Goal: Information Seeking & Learning: Check status

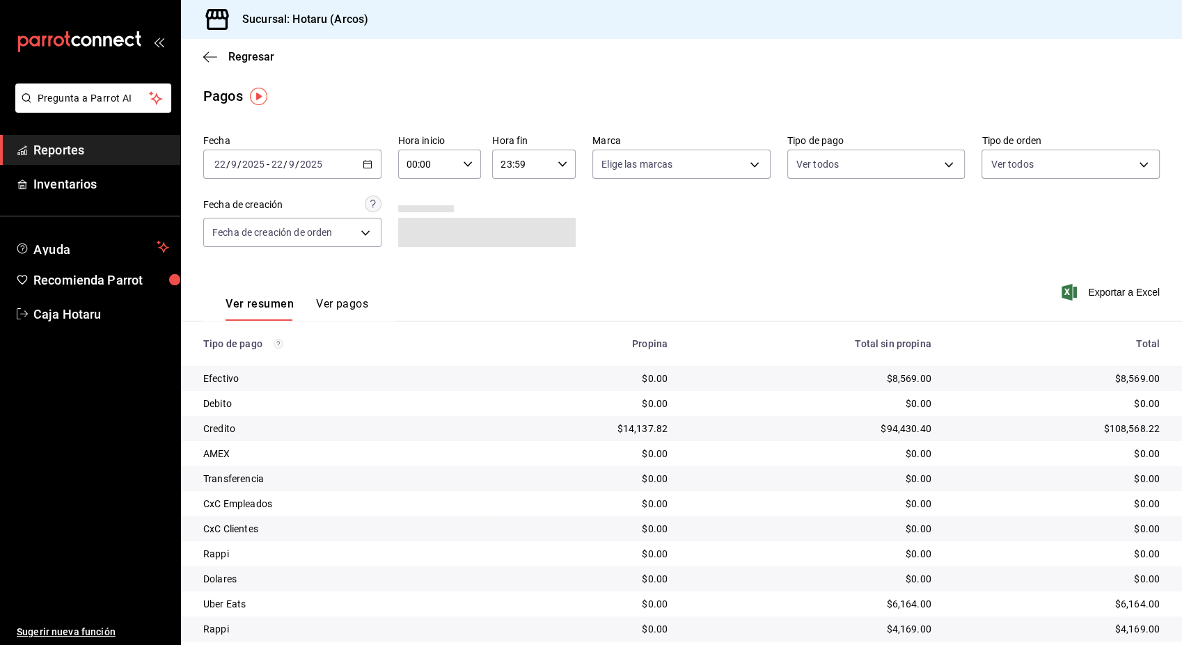
click at [102, 143] on span "Reportes" at bounding box center [101, 150] width 136 height 19
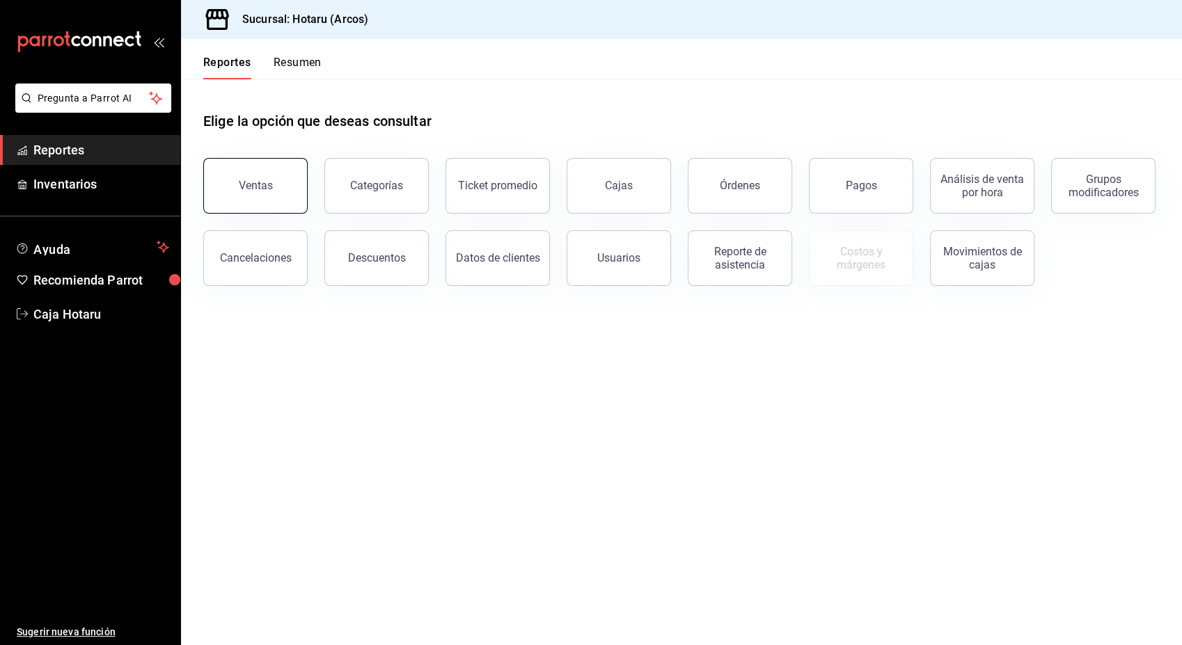
click at [272, 181] on button "Ventas" at bounding box center [255, 186] width 104 height 56
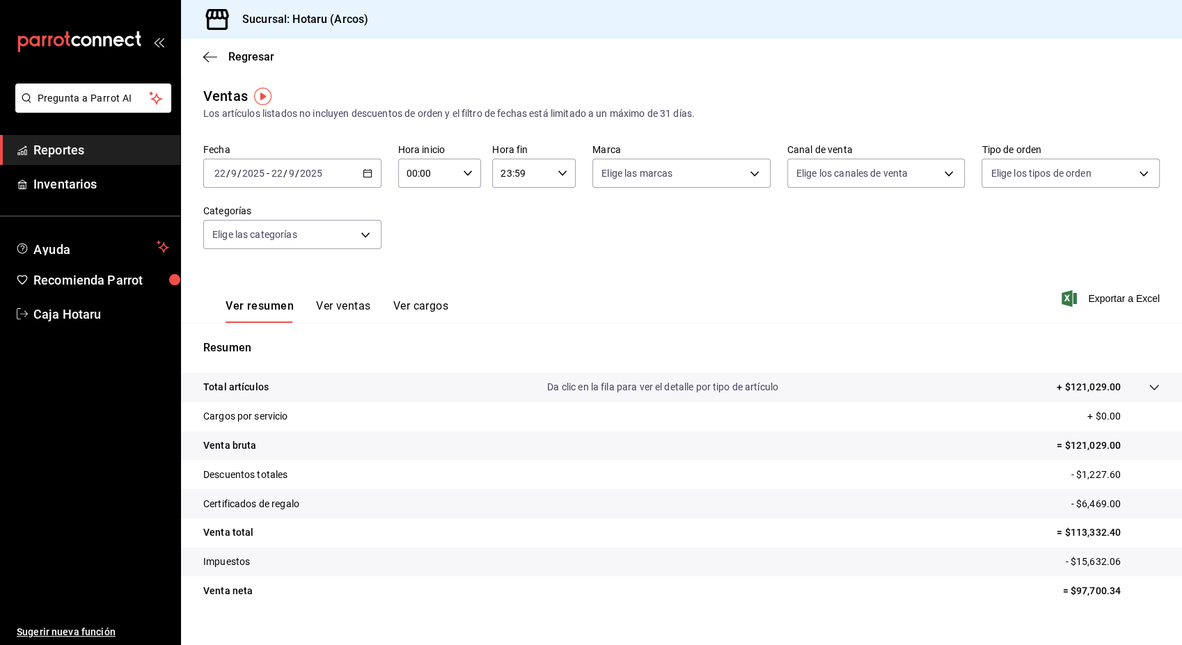
click at [363, 170] on icon "button" at bounding box center [368, 173] width 10 height 10
click at [276, 210] on span "Hoy" at bounding box center [269, 215] width 108 height 15
click at [370, 172] on div "[DATE] [DATE] - [DATE] [DATE]" at bounding box center [292, 173] width 178 height 29
click at [271, 355] on li "Rango de fechas" at bounding box center [269, 340] width 130 height 31
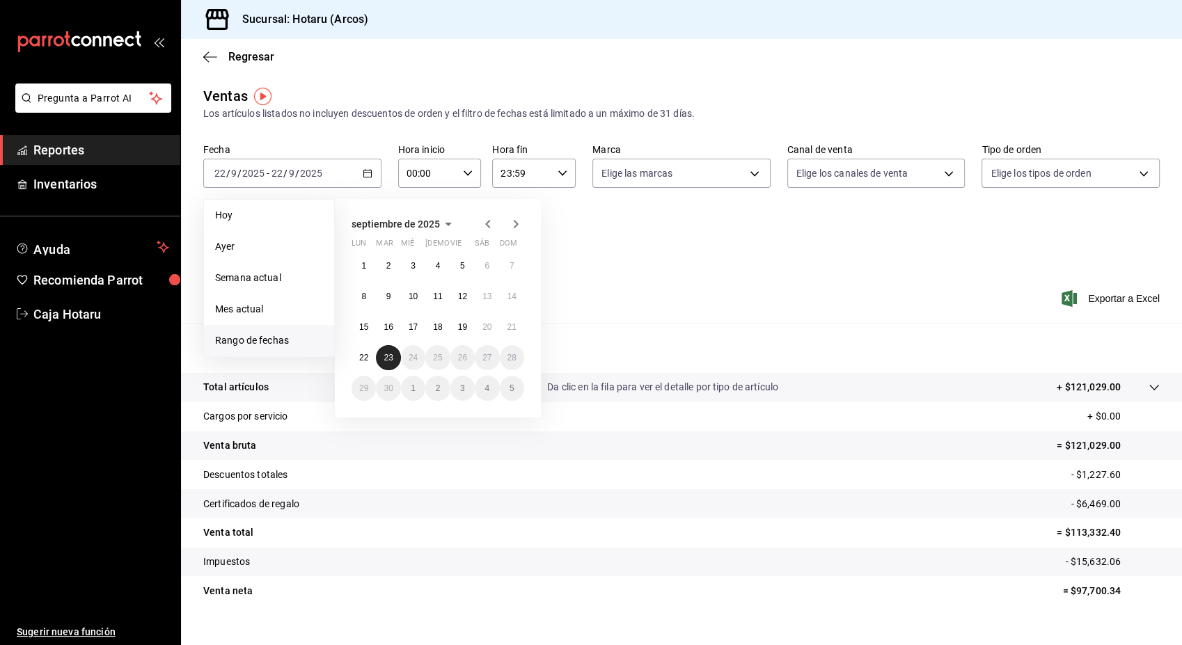
click at [387, 358] on abbr "23" at bounding box center [387, 358] width 9 height 10
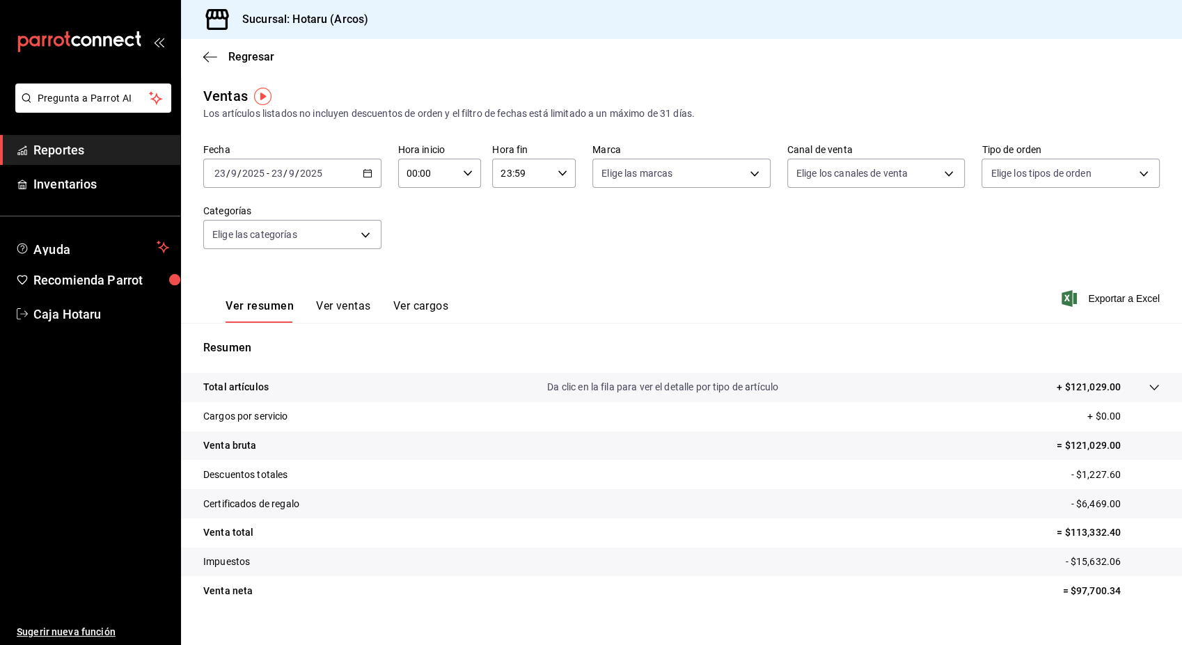
click at [387, 358] on div "Resumen Total artículos Da clic en la fila para ver el detalle por tipo de artí…" at bounding box center [681, 481] width 1001 height 283
drag, startPoint x: 387, startPoint y: 358, endPoint x: 557, endPoint y: 164, distance: 257.9
click at [557, 164] on div "23:59 Hora fin" at bounding box center [534, 173] width 84 height 29
drag, startPoint x: 557, startPoint y: 164, endPoint x: 511, endPoint y: 235, distance: 84.2
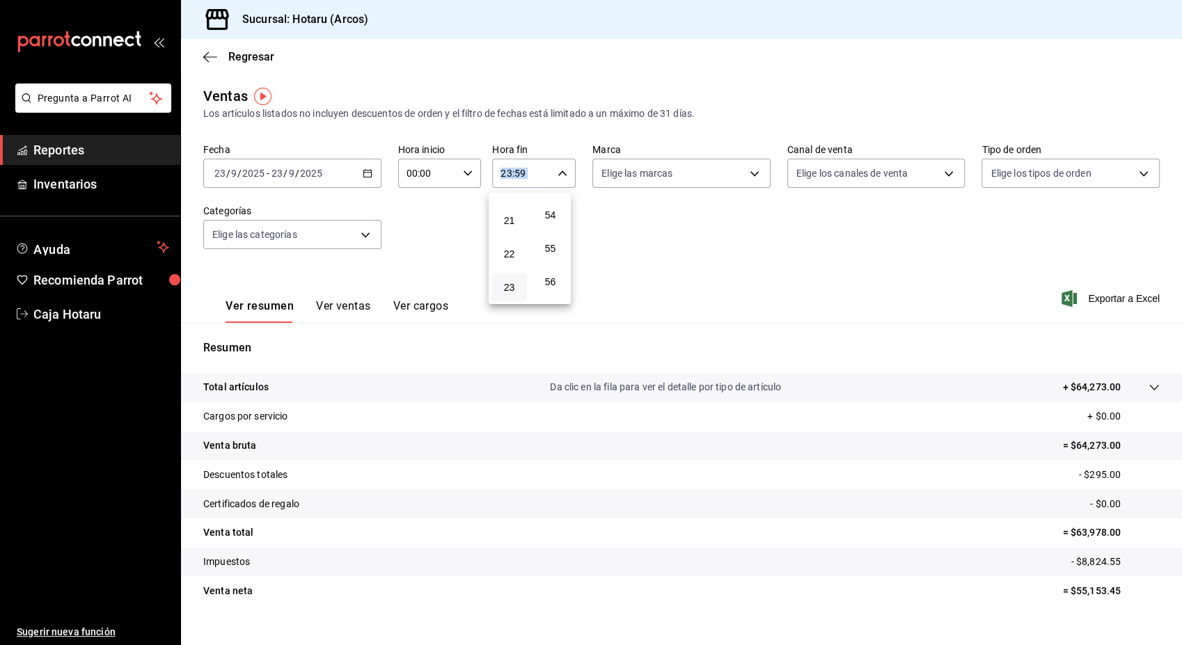
click at [511, 235] on div "21" at bounding box center [508, 220] width 41 height 33
click at [509, 257] on button "17" at bounding box center [508, 251] width 35 height 28
type input "17:59"
click at [701, 229] on div at bounding box center [591, 322] width 1182 height 645
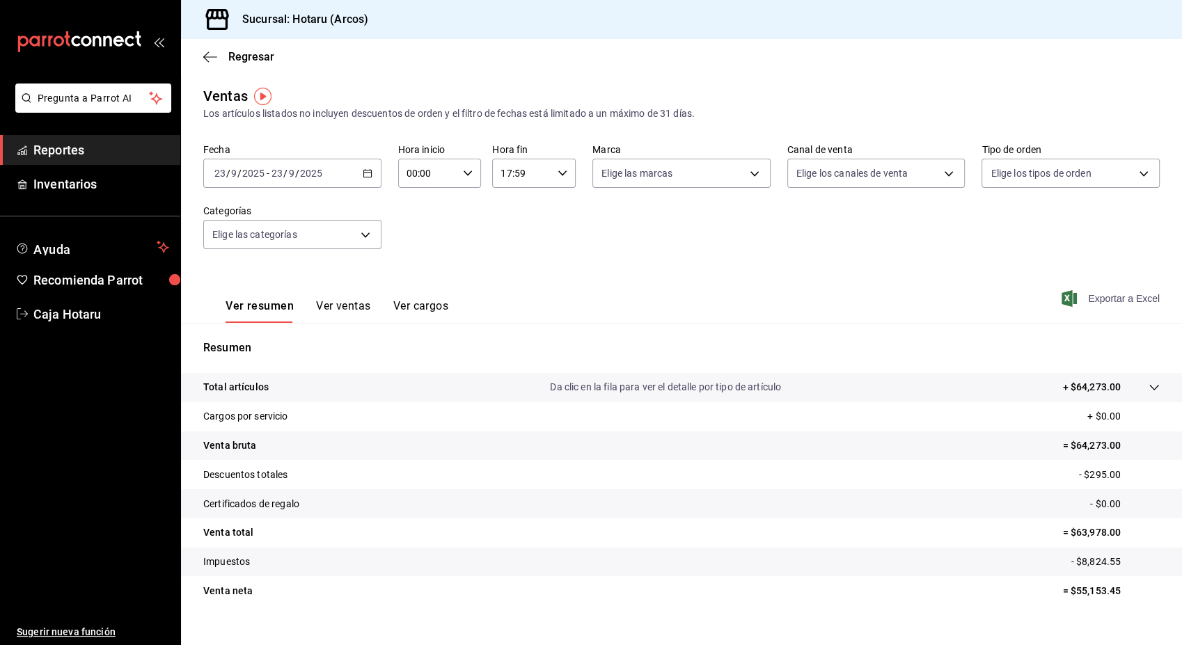
click at [1117, 300] on span "Exportar a Excel" at bounding box center [1111, 298] width 95 height 17
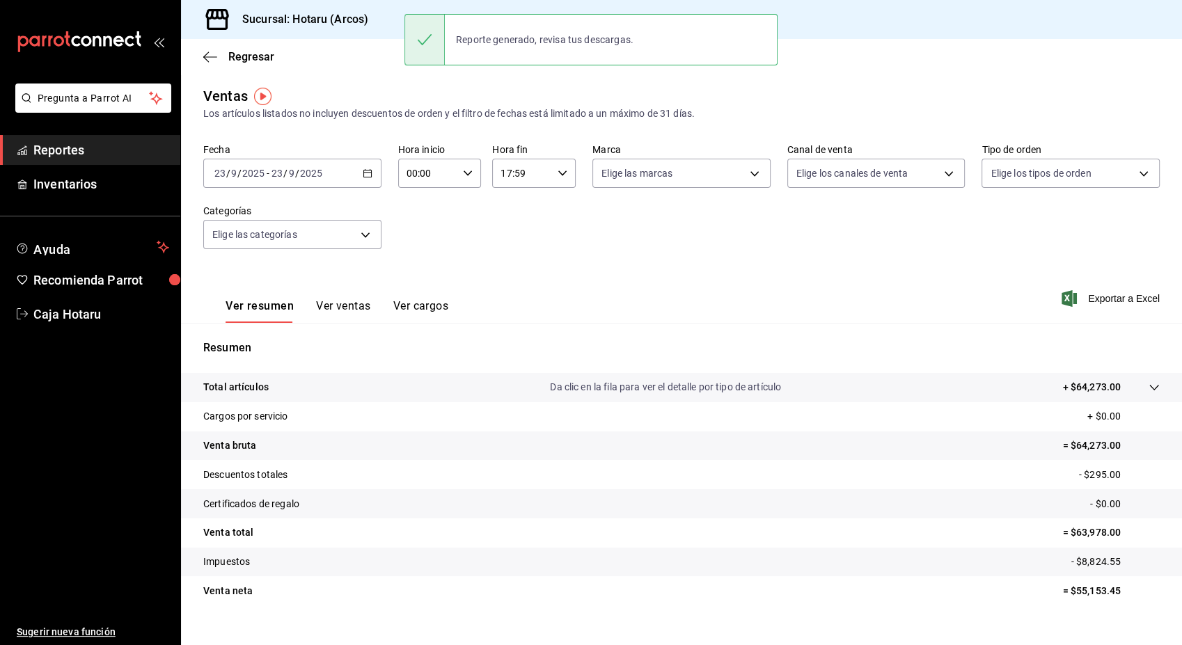
click at [132, 145] on span "Reportes" at bounding box center [101, 150] width 136 height 19
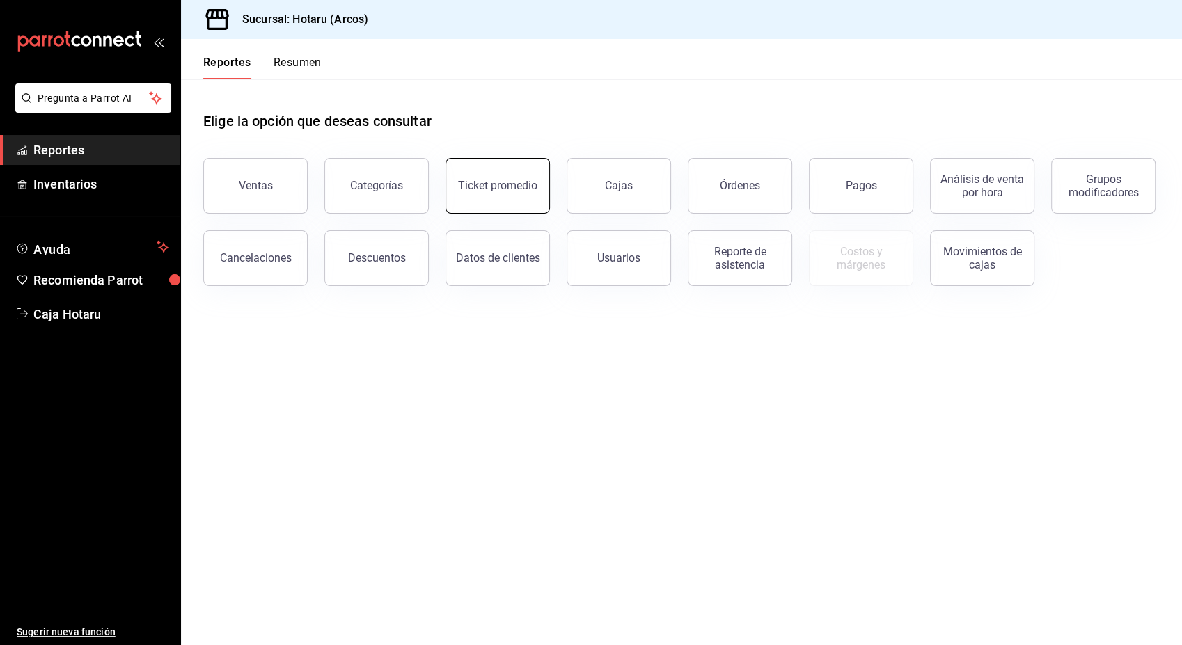
click at [498, 171] on button "Ticket promedio" at bounding box center [497, 186] width 104 height 56
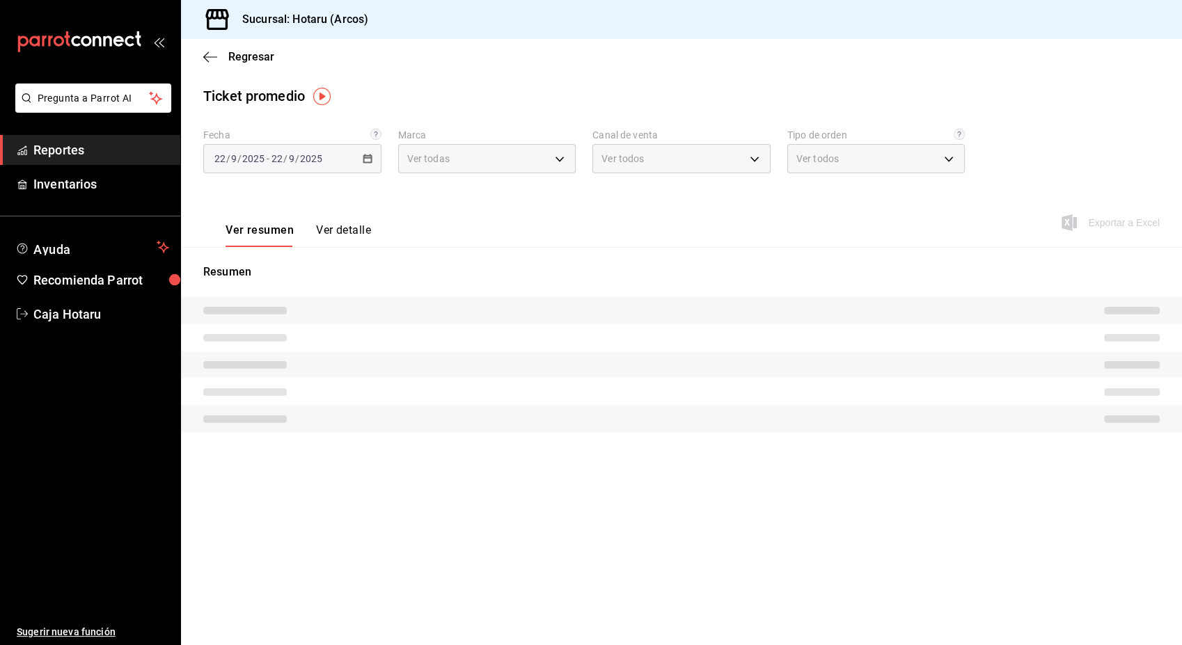
type input "63fd3758-a1b5-4c03-9065-df3279ac1636,22e90613-d08a-4757-a76e-a905fd2e086b,00e97…"
type input "PARROT,UBER_EATS,RAPPI,DIDI_FOOD,ONLINE"
type input "99b9bc65-d221-43a2-9879-42f8bac45a40,5d995b42-a662-4153-aaed-fe37de9e3a0e,EXTER…"
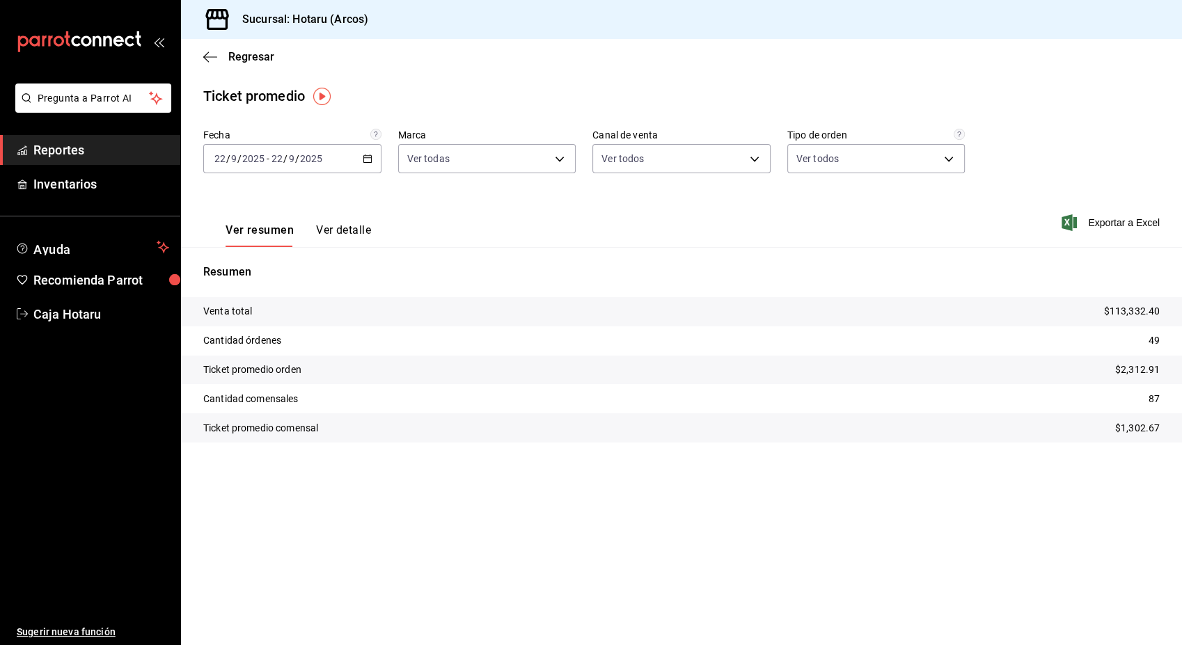
click at [104, 162] on link "Reportes" at bounding box center [90, 150] width 180 height 30
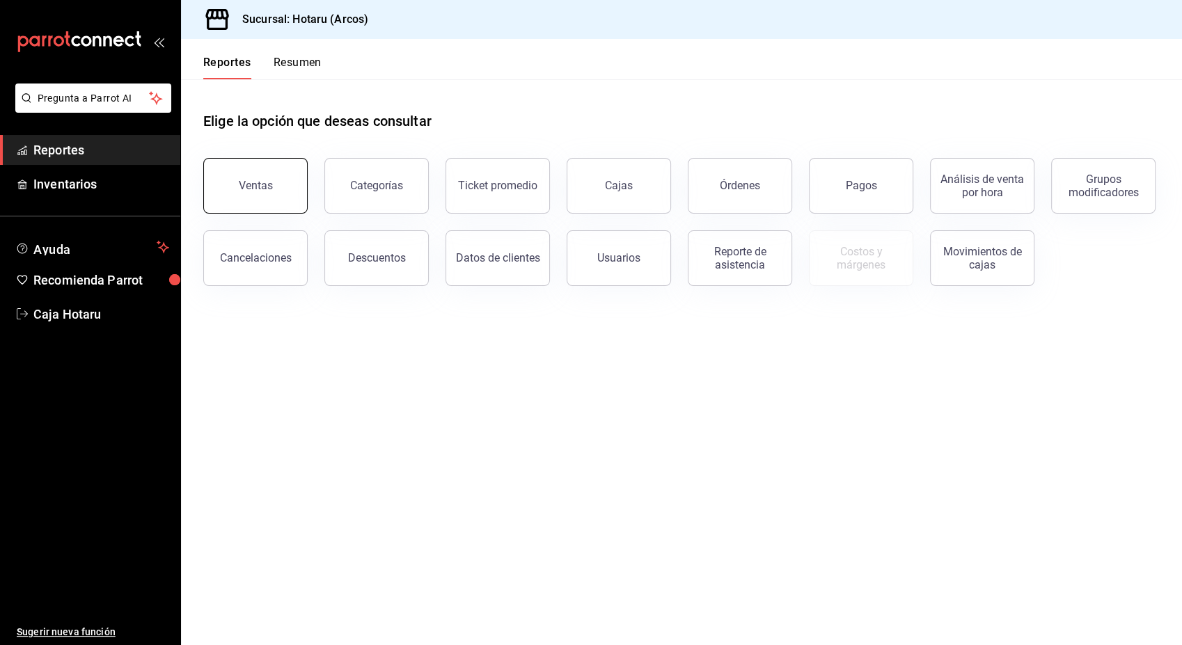
click at [277, 196] on button "Ventas" at bounding box center [255, 186] width 104 height 56
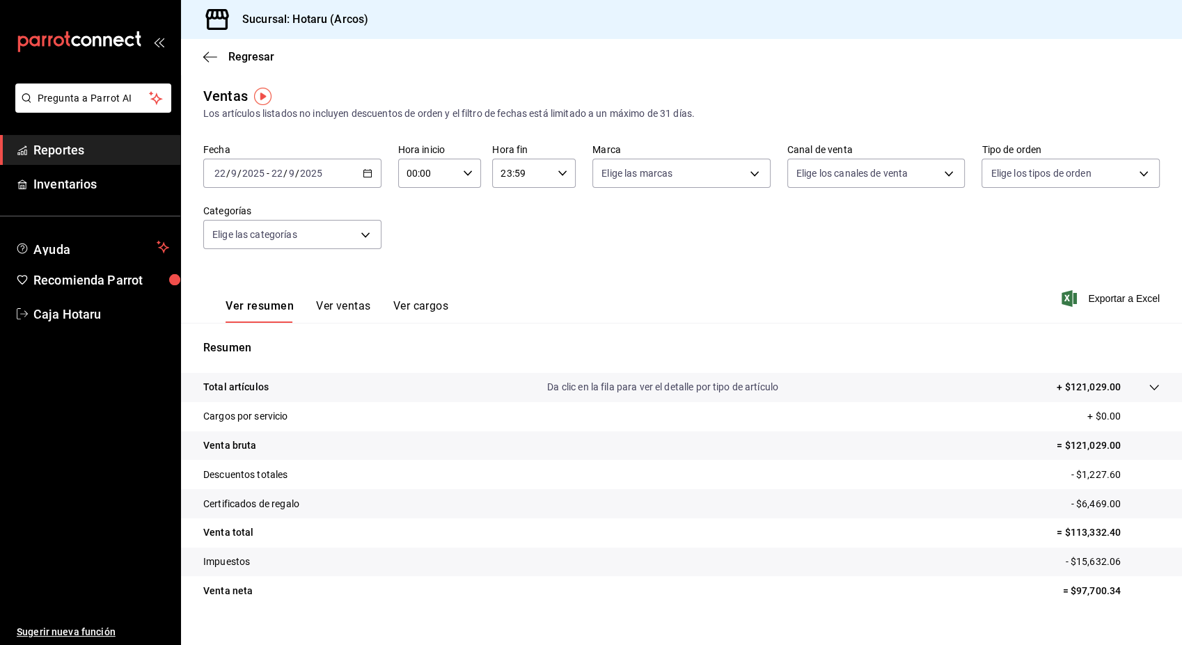
click at [369, 175] on icon "button" at bounding box center [368, 173] width 10 height 10
click at [292, 209] on span "Hoy" at bounding box center [269, 215] width 108 height 15
click at [372, 170] on div "[DATE] [DATE] - [DATE] [DATE]" at bounding box center [292, 173] width 178 height 29
click at [296, 219] on span "Hoy" at bounding box center [269, 215] width 108 height 15
click at [558, 175] on \(Stroke\) "button" at bounding box center [562, 172] width 8 height 5
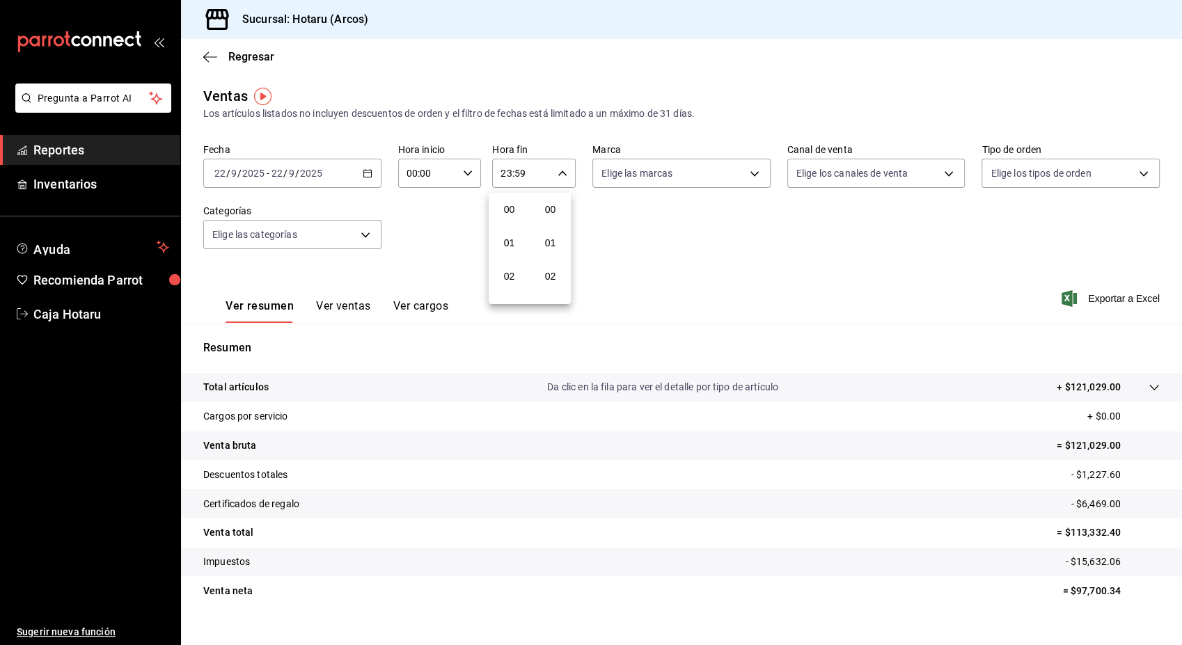
scroll to position [1893, 0]
click at [432, 228] on div at bounding box center [591, 322] width 1182 height 645
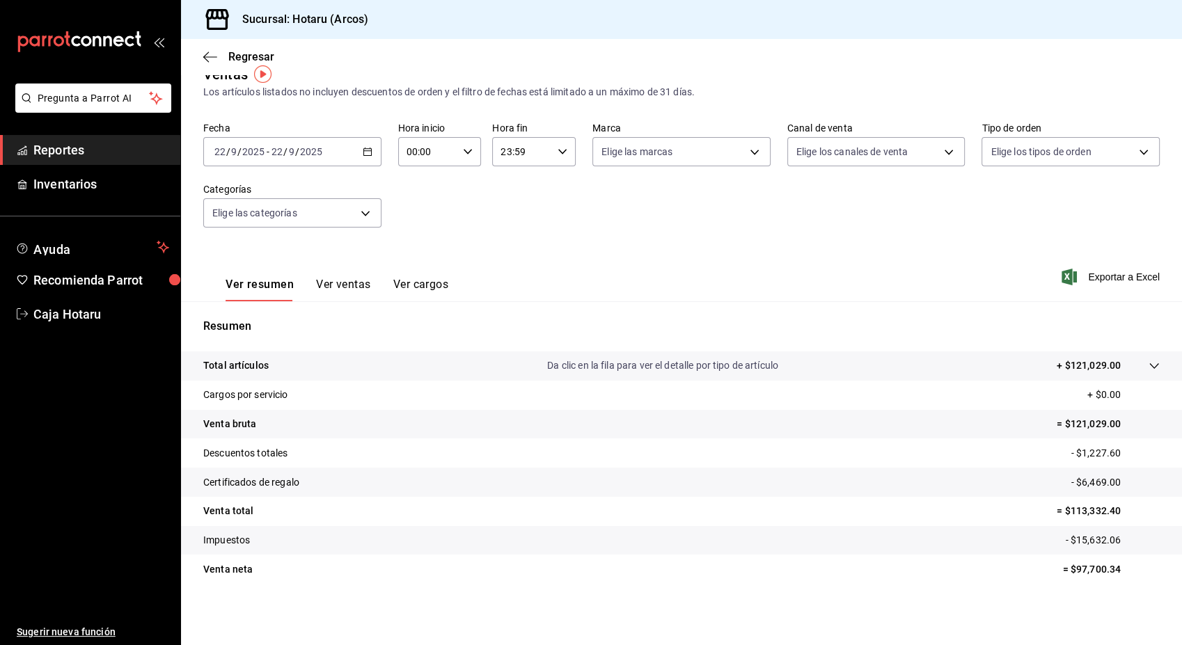
drag, startPoint x: 357, startPoint y: 358, endPoint x: 283, endPoint y: 326, distance: 80.4
click at [283, 326] on div "Resumen Total artículos Da clic en la fila para ver el detalle por tipo de artí…" at bounding box center [681, 459] width 1001 height 283
click at [127, 152] on span "Reportes" at bounding box center [101, 150] width 136 height 19
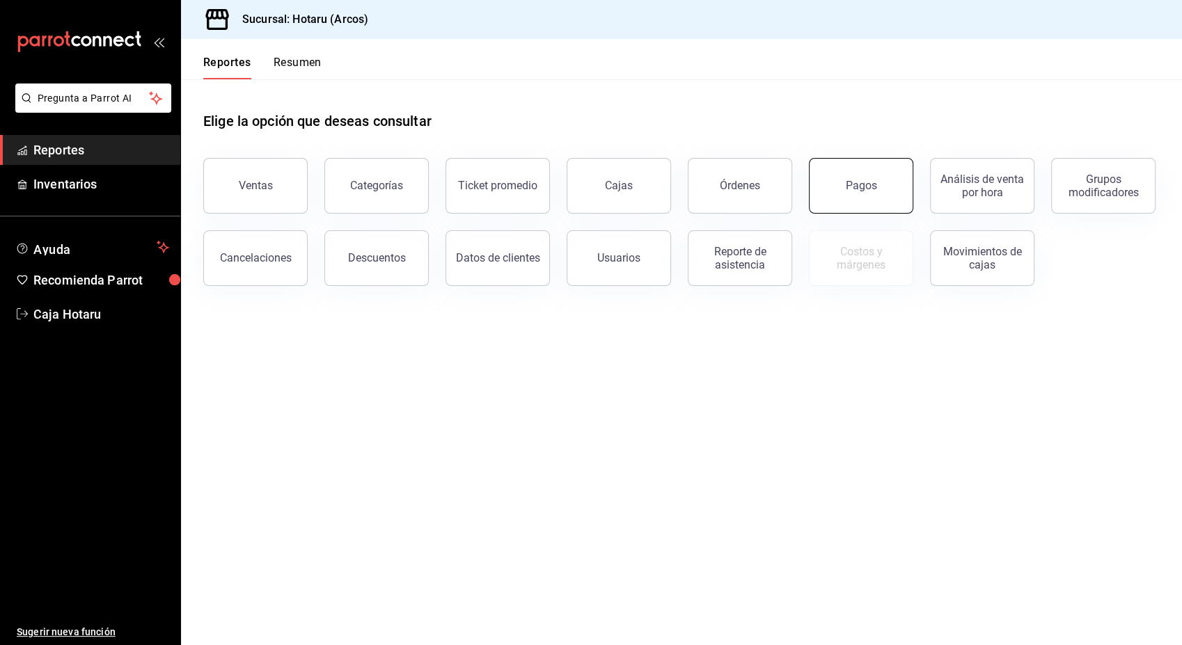
click at [867, 176] on button "Pagos" at bounding box center [861, 186] width 104 height 56
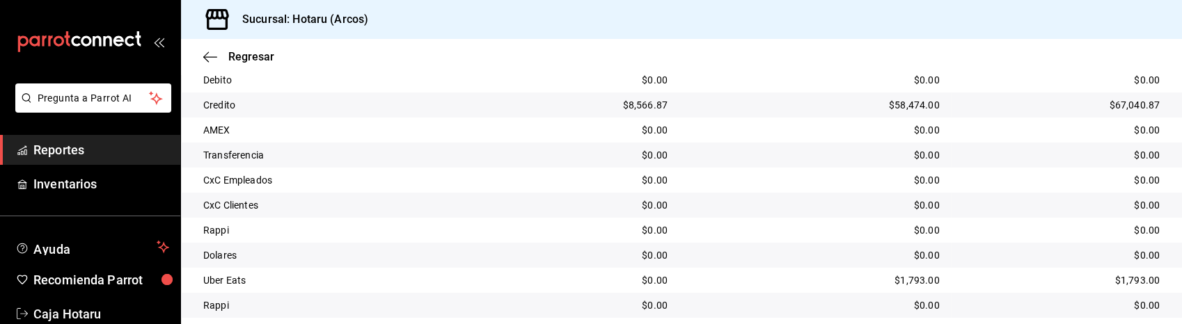
scroll to position [325, 0]
click at [511, 140] on td "$0.00" at bounding box center [585, 128] width 185 height 25
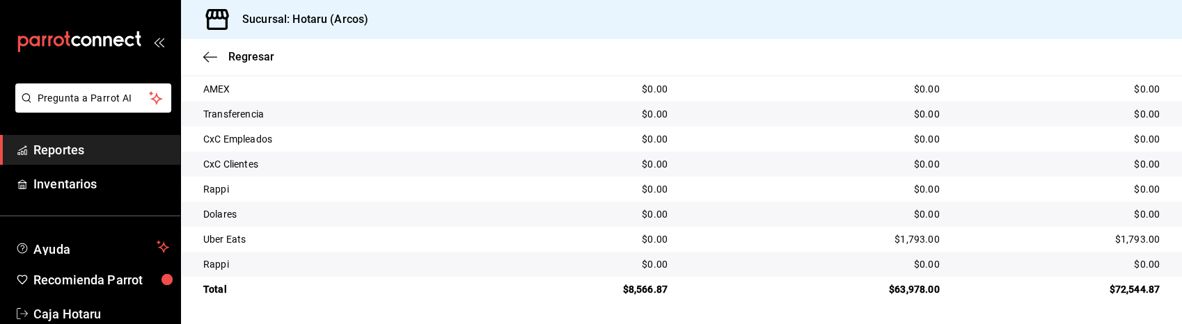
click at [850, 221] on td "$0.00" at bounding box center [814, 214] width 272 height 25
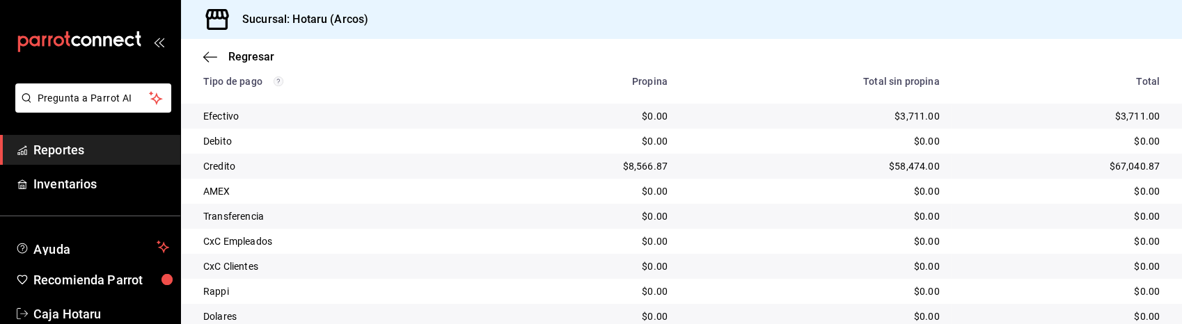
scroll to position [262, 0]
